Goal: Information Seeking & Learning: Learn about a topic

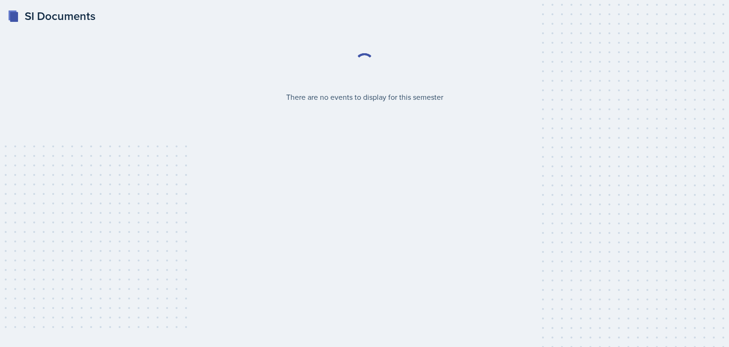
select select "2bed604d-1099-4043-b1bc-2365e8740244"
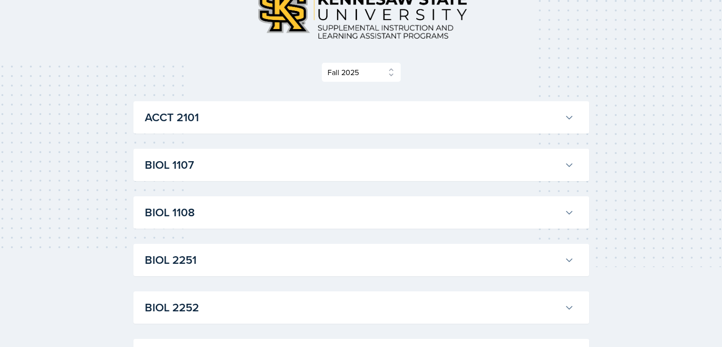
scroll to position [83, 0]
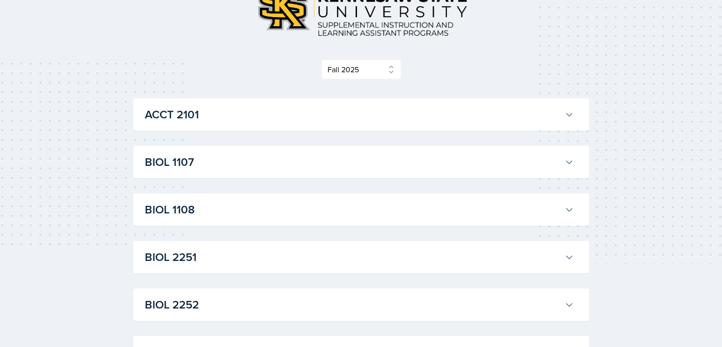
click at [292, 160] on h3 "BIOL 1107" at bounding box center [353, 161] width 416 height 17
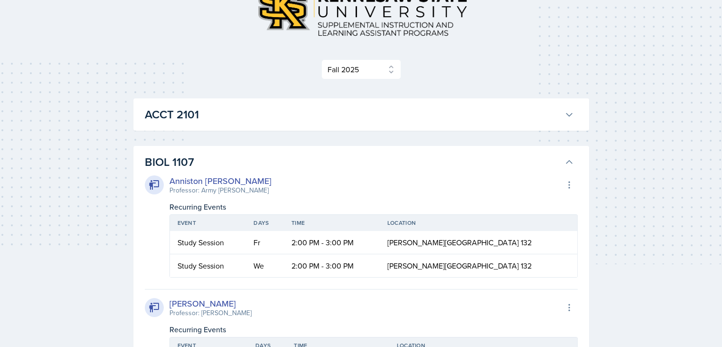
click at [291, 158] on h3 "BIOL 1107" at bounding box center [353, 161] width 416 height 17
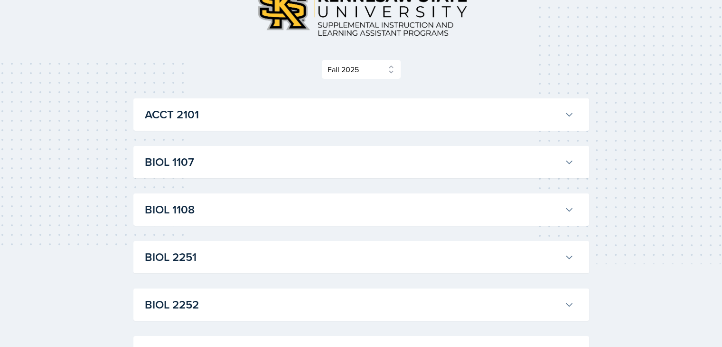
click at [291, 158] on h3 "BIOL 1107" at bounding box center [353, 161] width 416 height 17
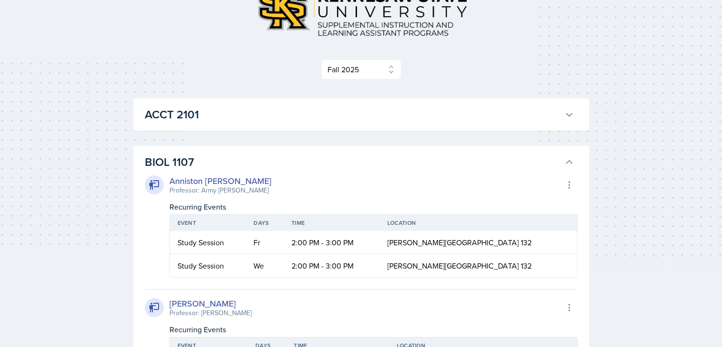
drag, startPoint x: 291, startPoint y: 158, endPoint x: 279, endPoint y: 213, distance: 56.2
click at [279, 213] on div "BIOL 1107 [PERSON_NAME] Professor: Army [PERSON_NAME] Export to Google Calendar…" at bounding box center [361, 344] width 456 height 396
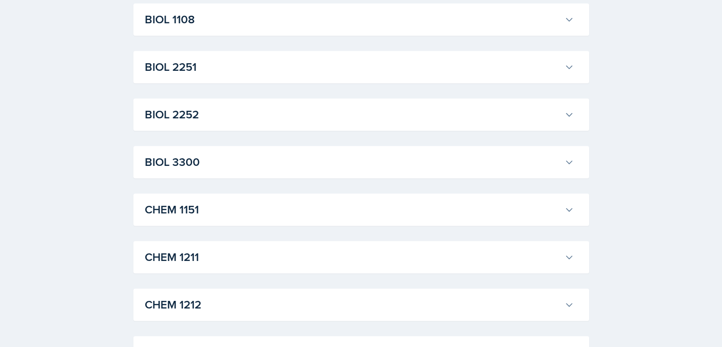
scroll to position [636, 0]
click at [254, 28] on h3 "BIOL 1108" at bounding box center [353, 18] width 416 height 17
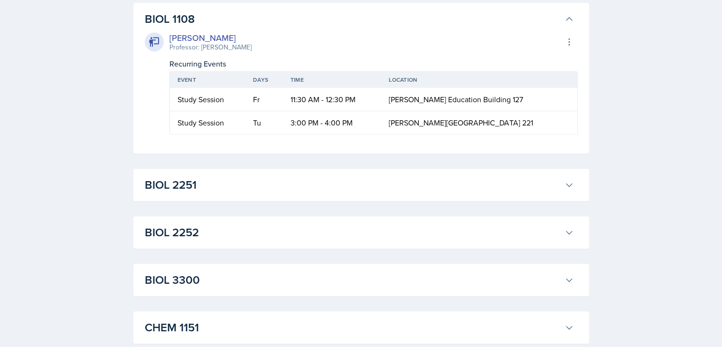
click at [254, 28] on h3 "BIOL 1108" at bounding box center [353, 18] width 416 height 17
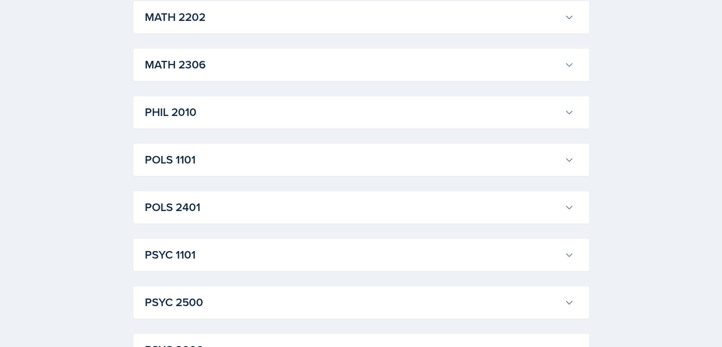
scroll to position [1352, 0]
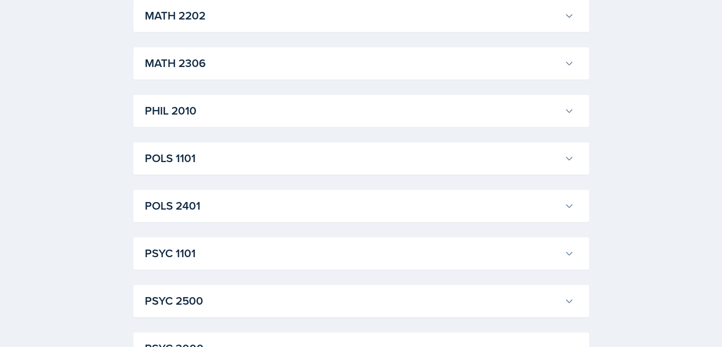
click at [216, 72] on h3 "MATH 2306" at bounding box center [353, 63] width 416 height 17
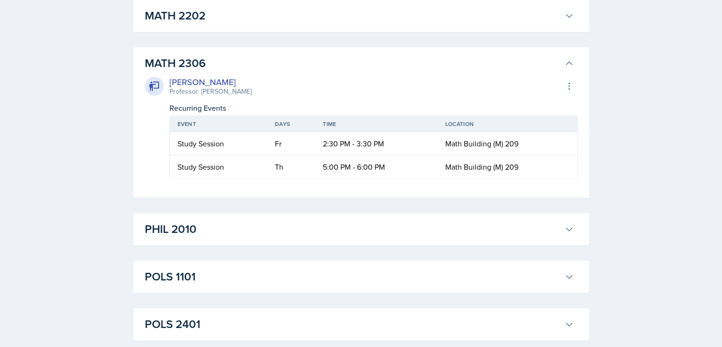
click at [216, 72] on h3 "MATH 2306" at bounding box center [353, 63] width 416 height 17
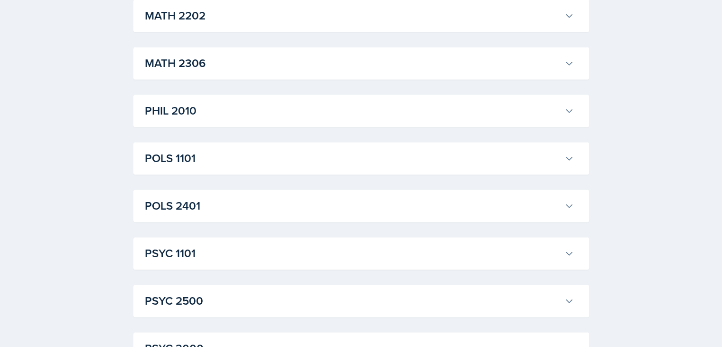
click at [216, 72] on h3 "MATH 2306" at bounding box center [353, 63] width 416 height 17
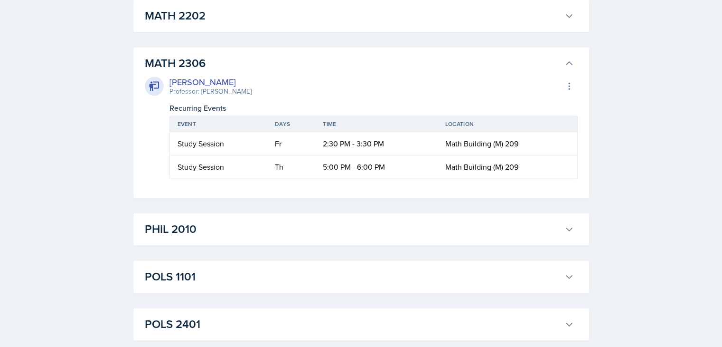
click at [216, 72] on h3 "MATH 2306" at bounding box center [353, 63] width 416 height 17
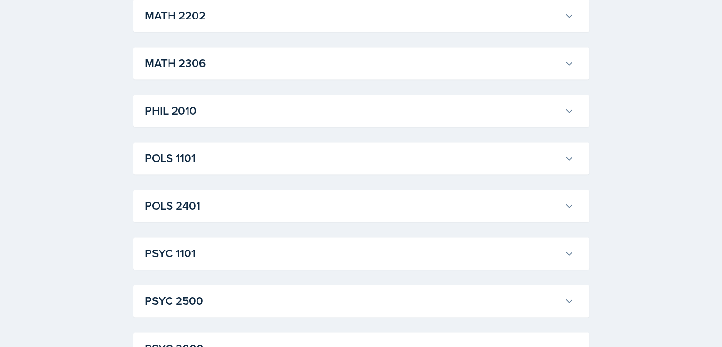
click at [192, 24] on h3 "MATH 2202" at bounding box center [353, 15] width 416 height 17
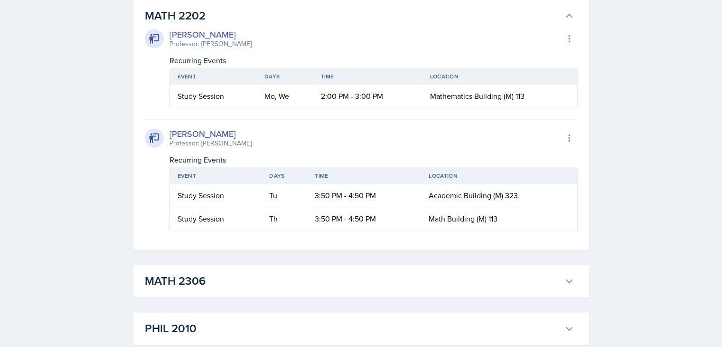
click at [192, 24] on h3 "MATH 2202" at bounding box center [353, 15] width 416 height 17
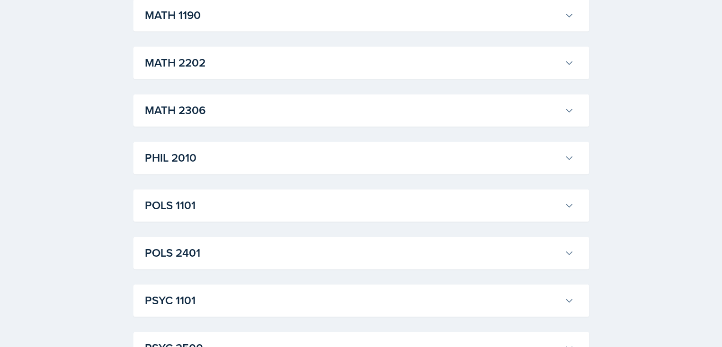
scroll to position [1303, 0]
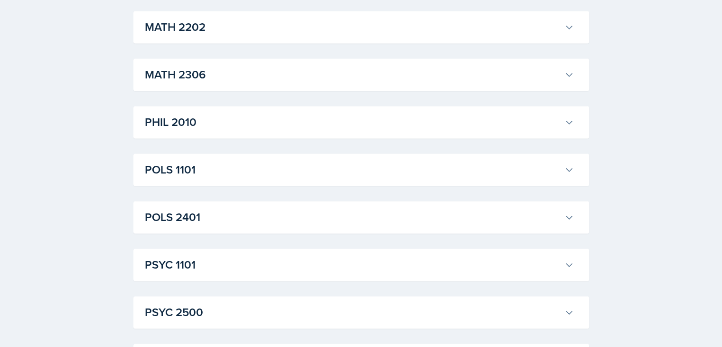
scroll to position [1460, 0]
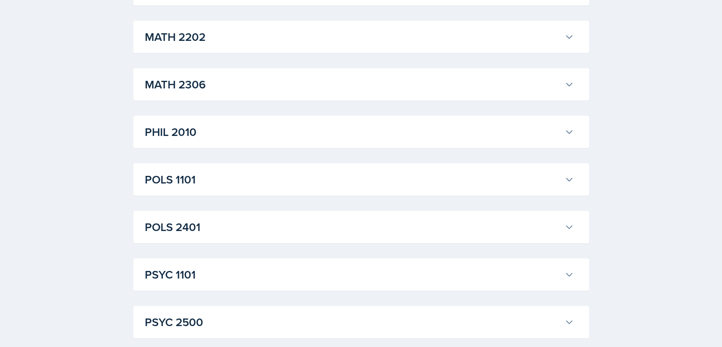
scroll to position [2071, 0]
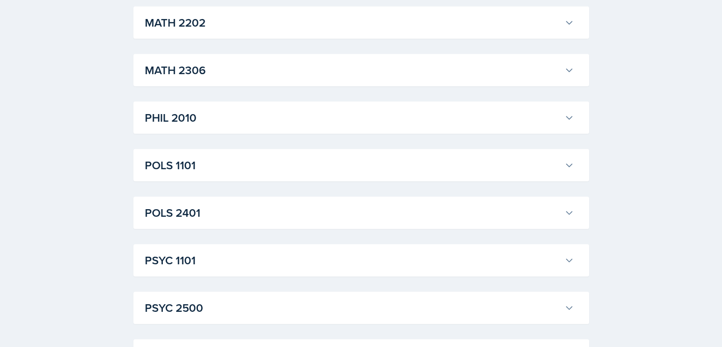
click at [235, 31] on h3 "MATH 2202" at bounding box center [353, 22] width 416 height 17
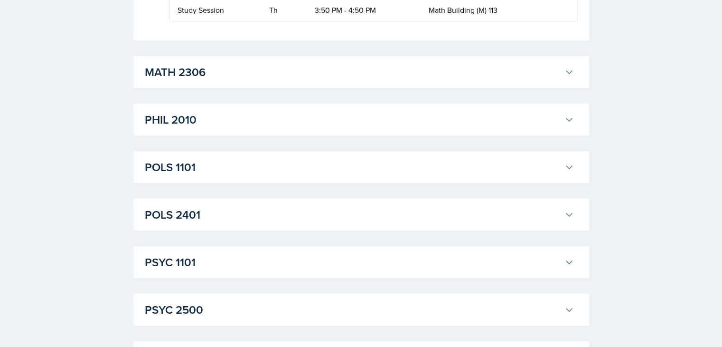
scroll to position [2292, 0]
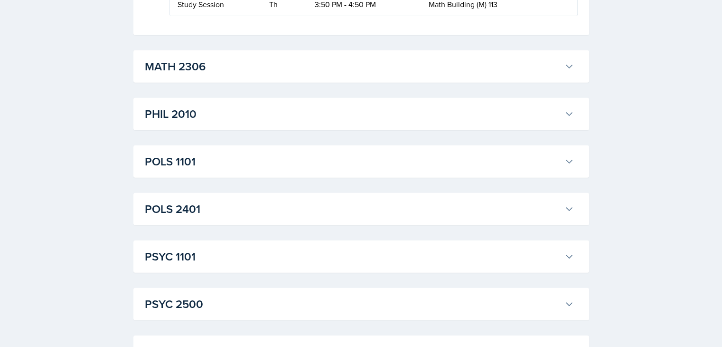
click at [236, 75] on h3 "MATH 2306" at bounding box center [353, 66] width 416 height 17
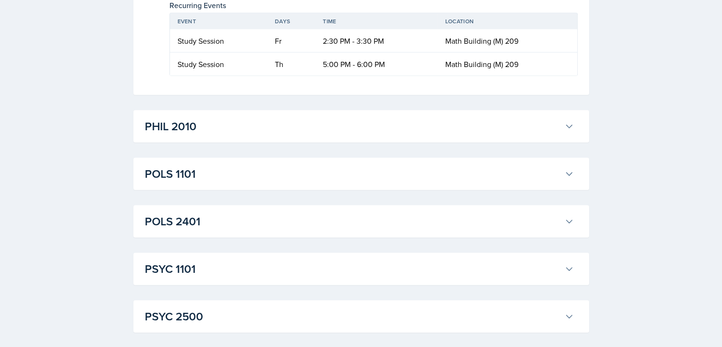
scroll to position [2403, 0]
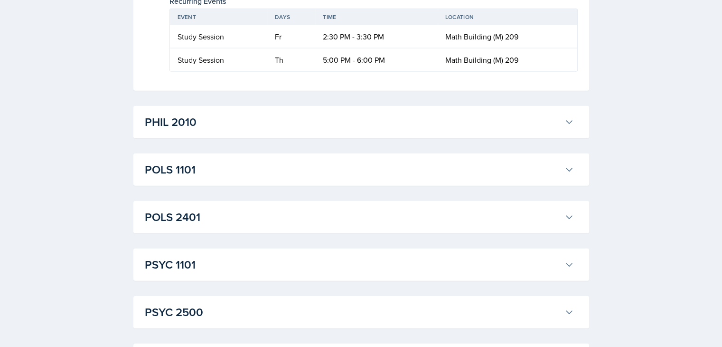
click at [247, 131] on h3 "PHIL 2010" at bounding box center [353, 121] width 416 height 17
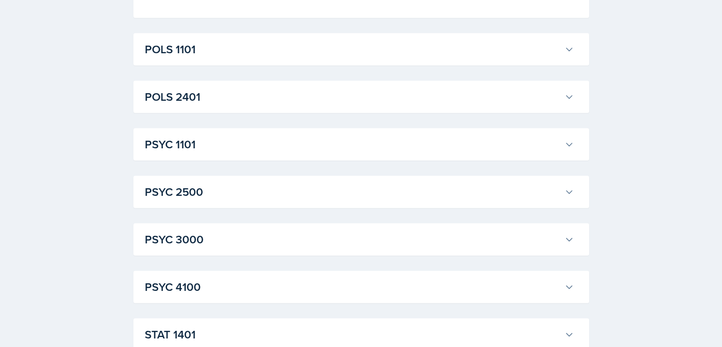
scroll to position [2644, 0]
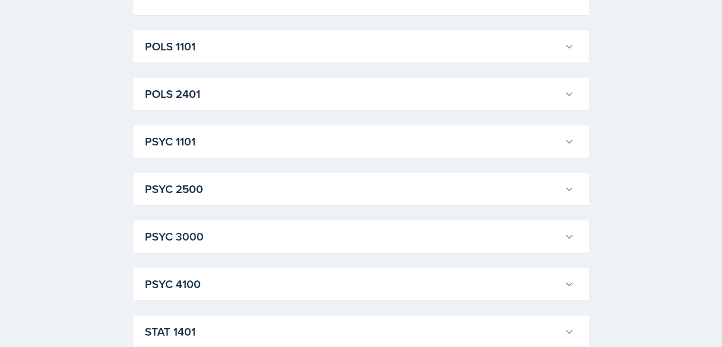
click at [247, 55] on h3 "POLS 1101" at bounding box center [353, 46] width 416 height 17
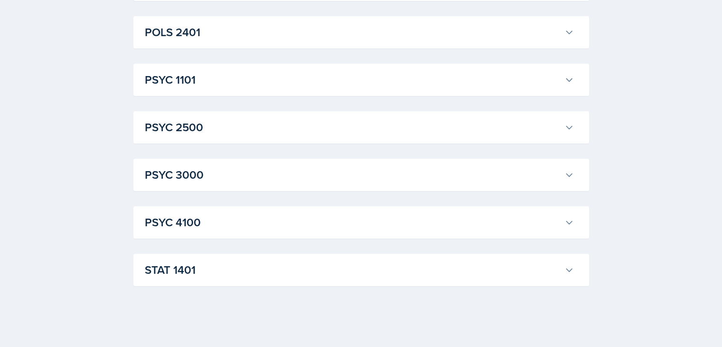
scroll to position [3489, 0]
click at [239, 96] on div "PSYC 1101 [PERSON_NAME] Professor: [PERSON_NAME] Export to Google Calendar Recu…" at bounding box center [361, 80] width 456 height 32
click at [235, 96] on div "PSYC 1101 [PERSON_NAME] Professor: [PERSON_NAME] Export to Google Calendar Recu…" at bounding box center [361, 80] width 456 height 32
click at [233, 90] on button "PSYC 1101" at bounding box center [359, 79] width 433 height 21
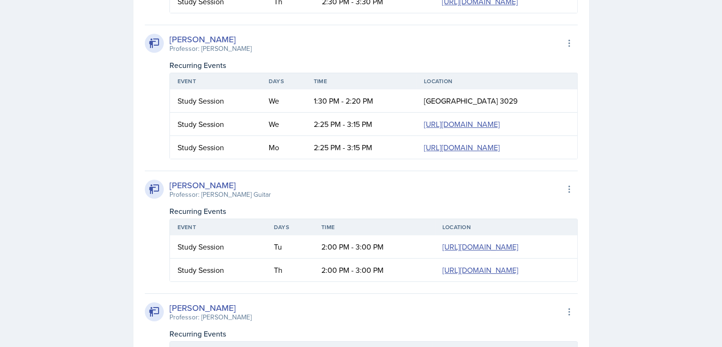
scroll to position [3671, 0]
